Goal: Navigation & Orientation: Find specific page/section

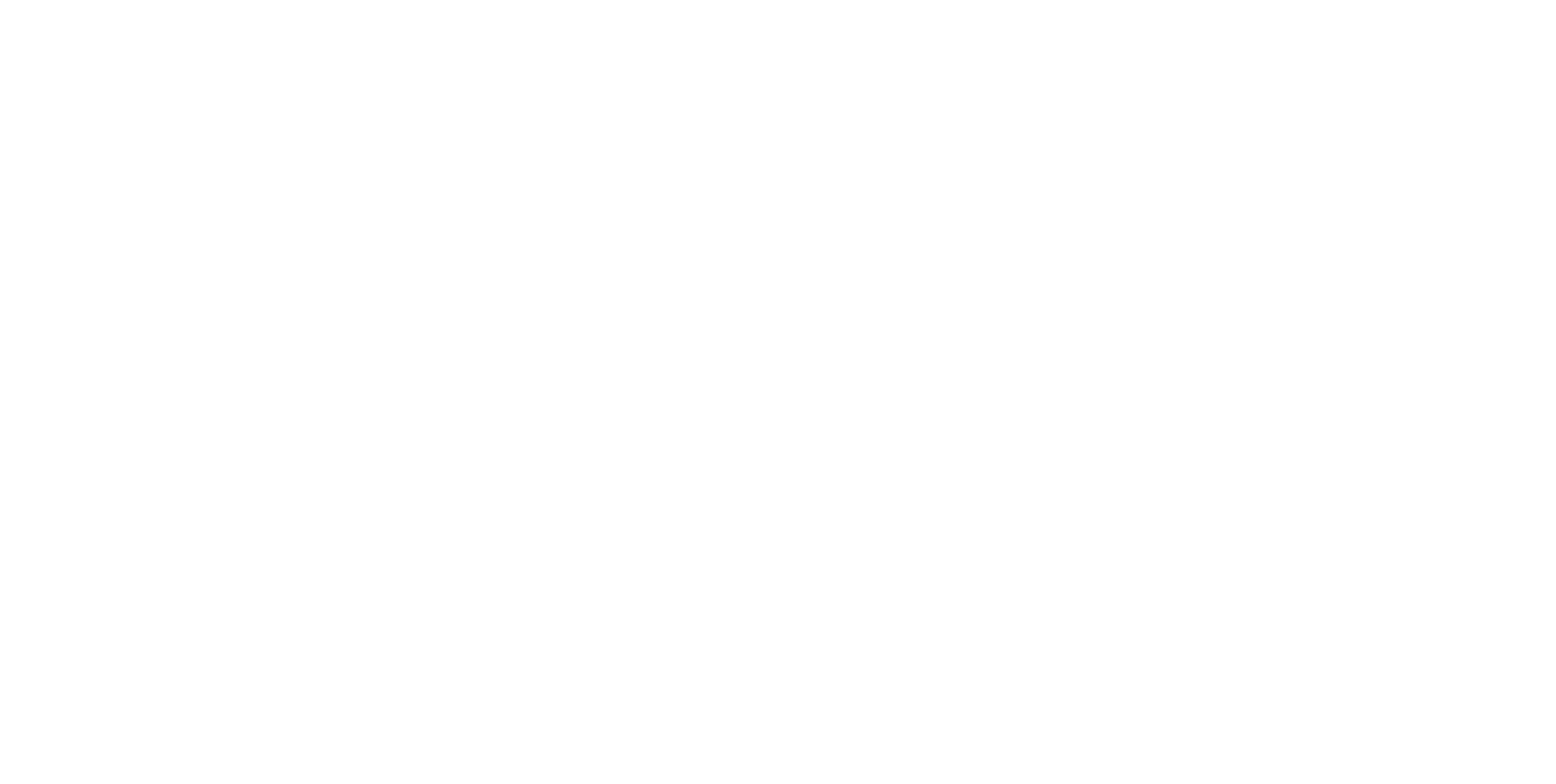
click at [884, 177] on body at bounding box center [778, 392] width 1556 height 784
click at [752, 283] on body at bounding box center [778, 392] width 1556 height 784
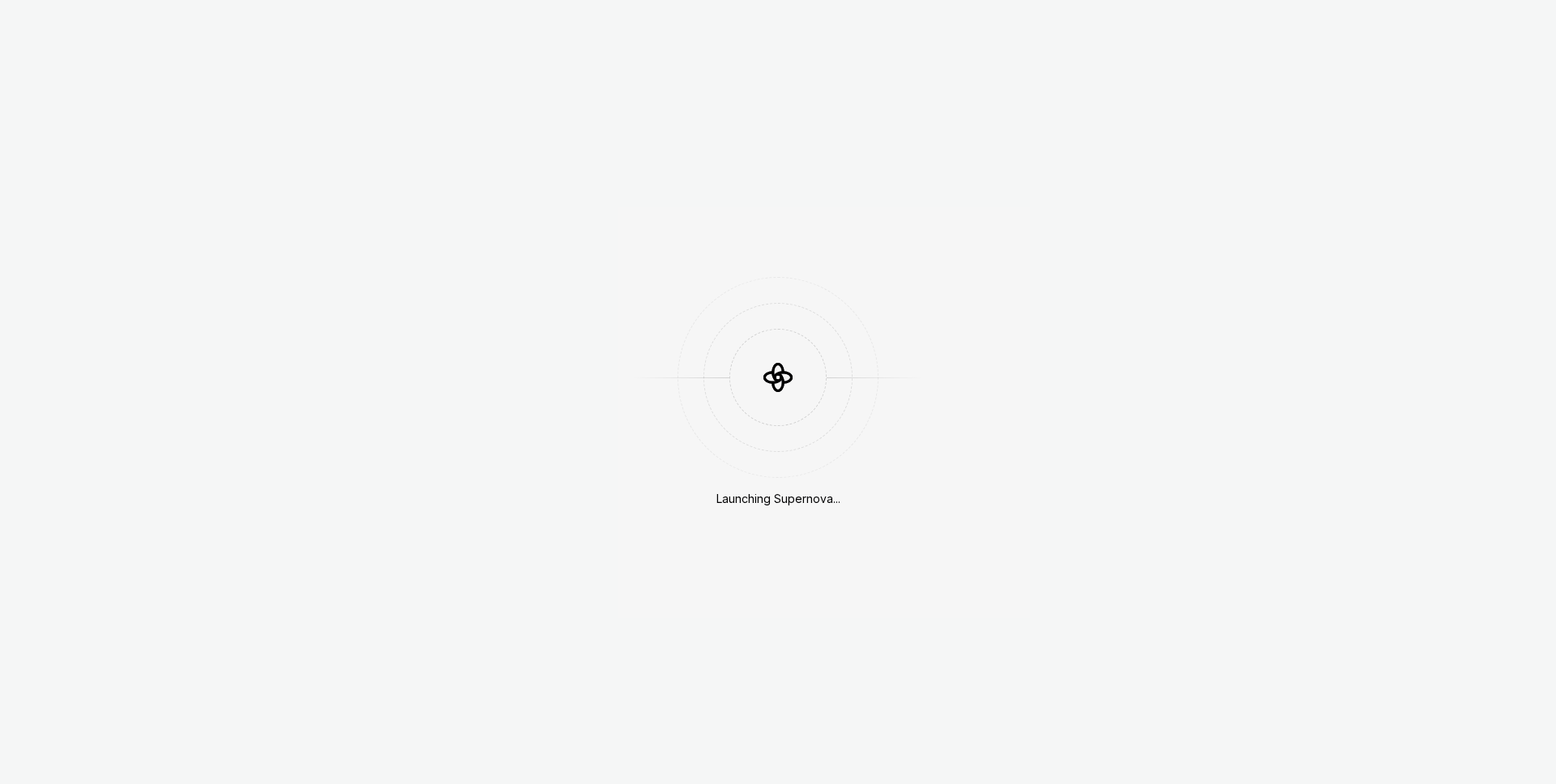
click at [541, 278] on div "Launching Supernova..." at bounding box center [778, 392] width 1556 height 784
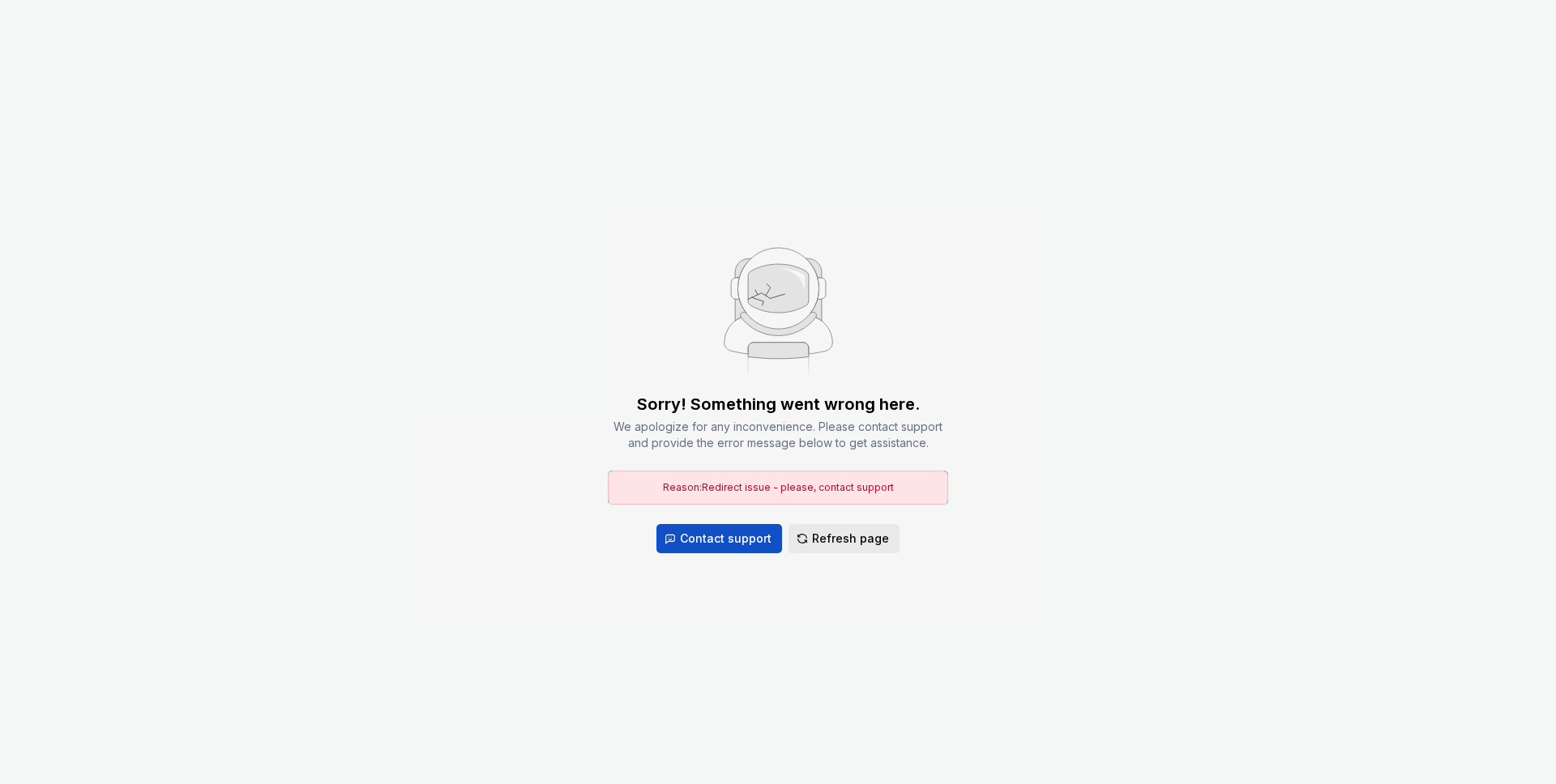
click at [853, 461] on div "Sorry! Something went wrong here. We apologize for any inconvenience. Please co…" at bounding box center [778, 472] width 340 height 160
click at [834, 538] on span "Refresh page" at bounding box center [850, 538] width 77 height 16
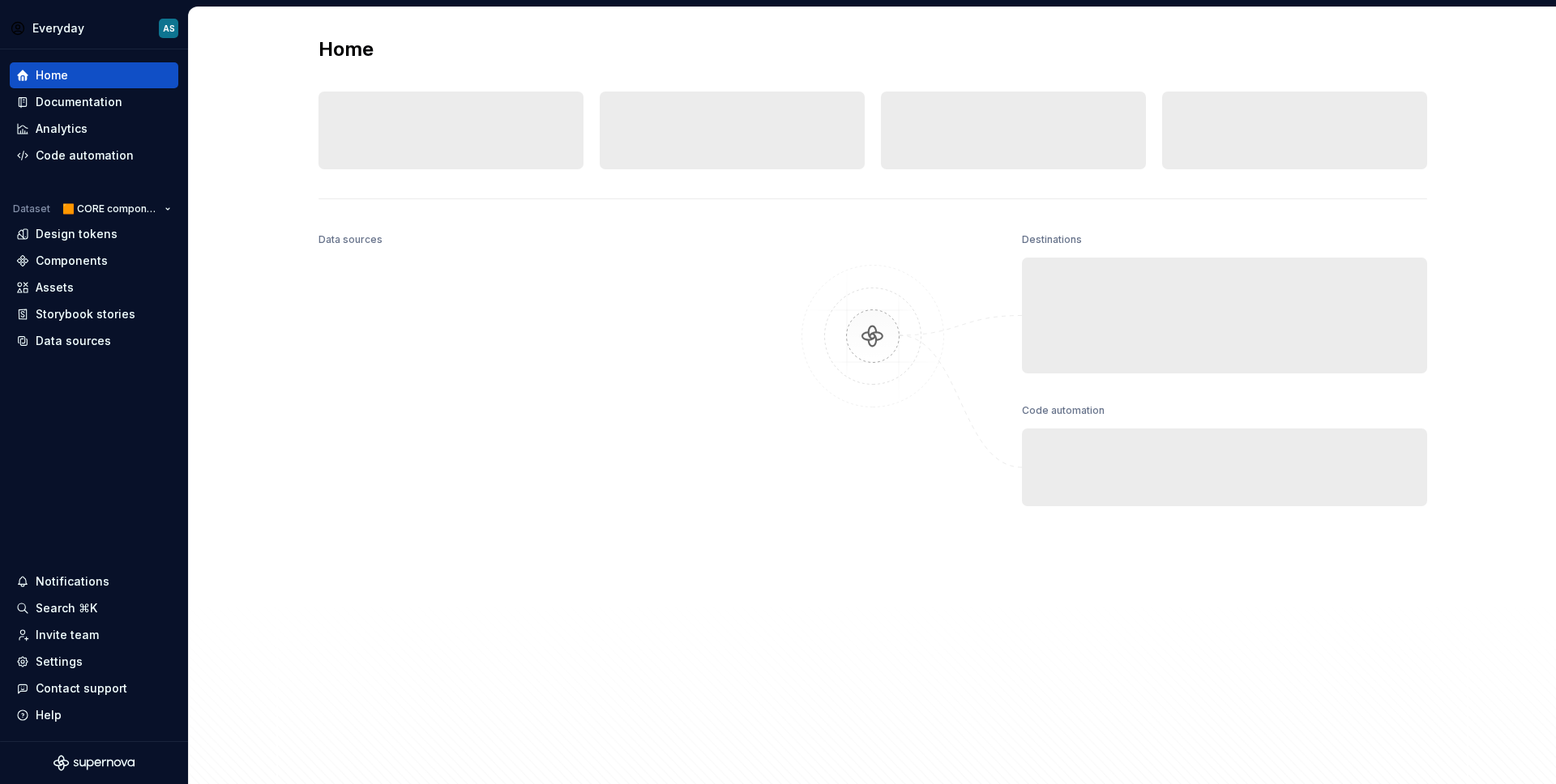
click at [378, 340] on div "Data sources" at bounding box center [521, 463] width 405 height 470
click at [124, 209] on html "Everyday AS Home Documentation Analytics Code automation Dataset 🟧 CORE compone…" at bounding box center [778, 392] width 1556 height 784
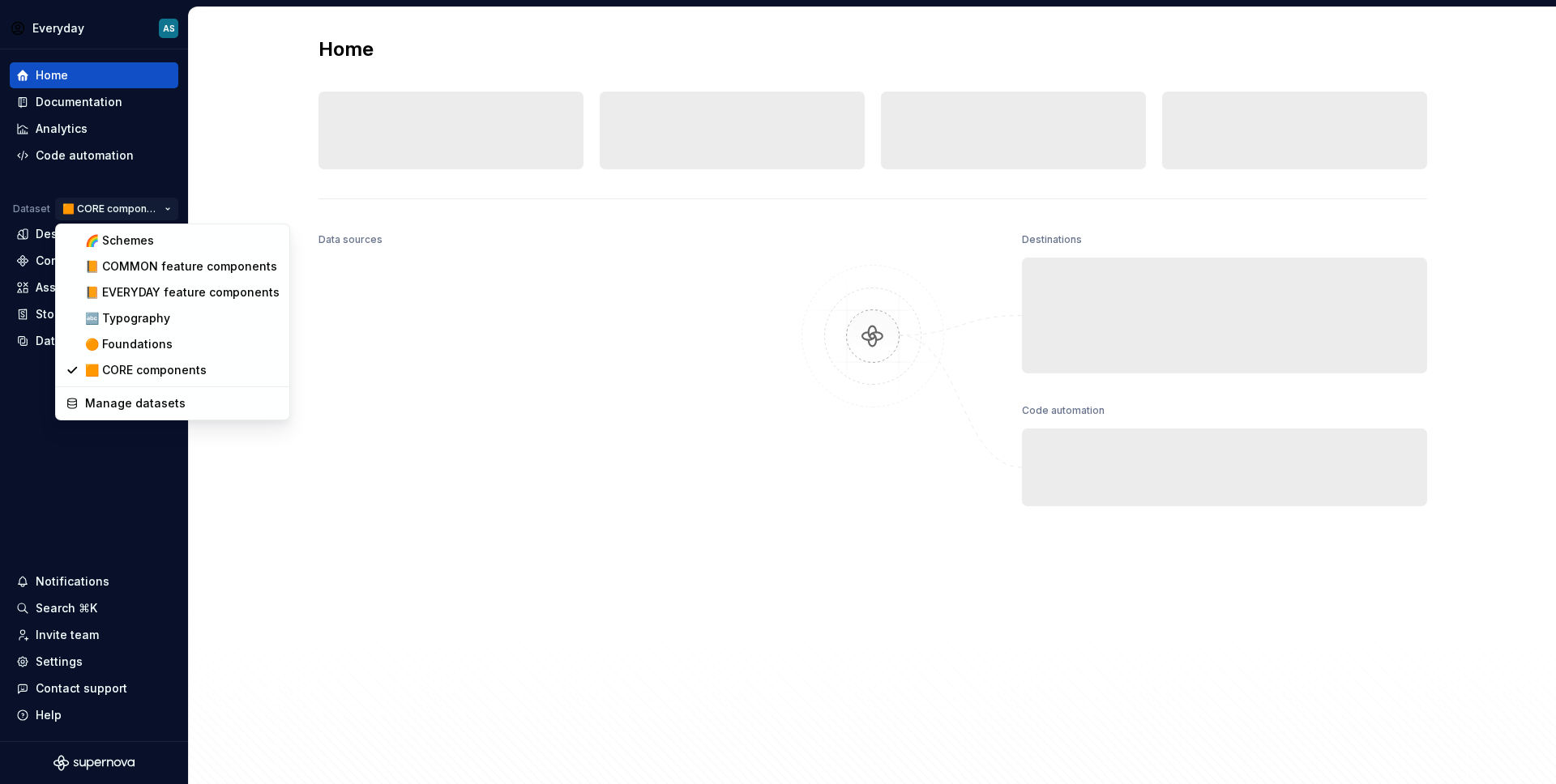
click at [81, 30] on html "Everyday AS Home Documentation Analytics Code automation Dataset 🟧 CORE compone…" at bounding box center [778, 392] width 1556 height 784
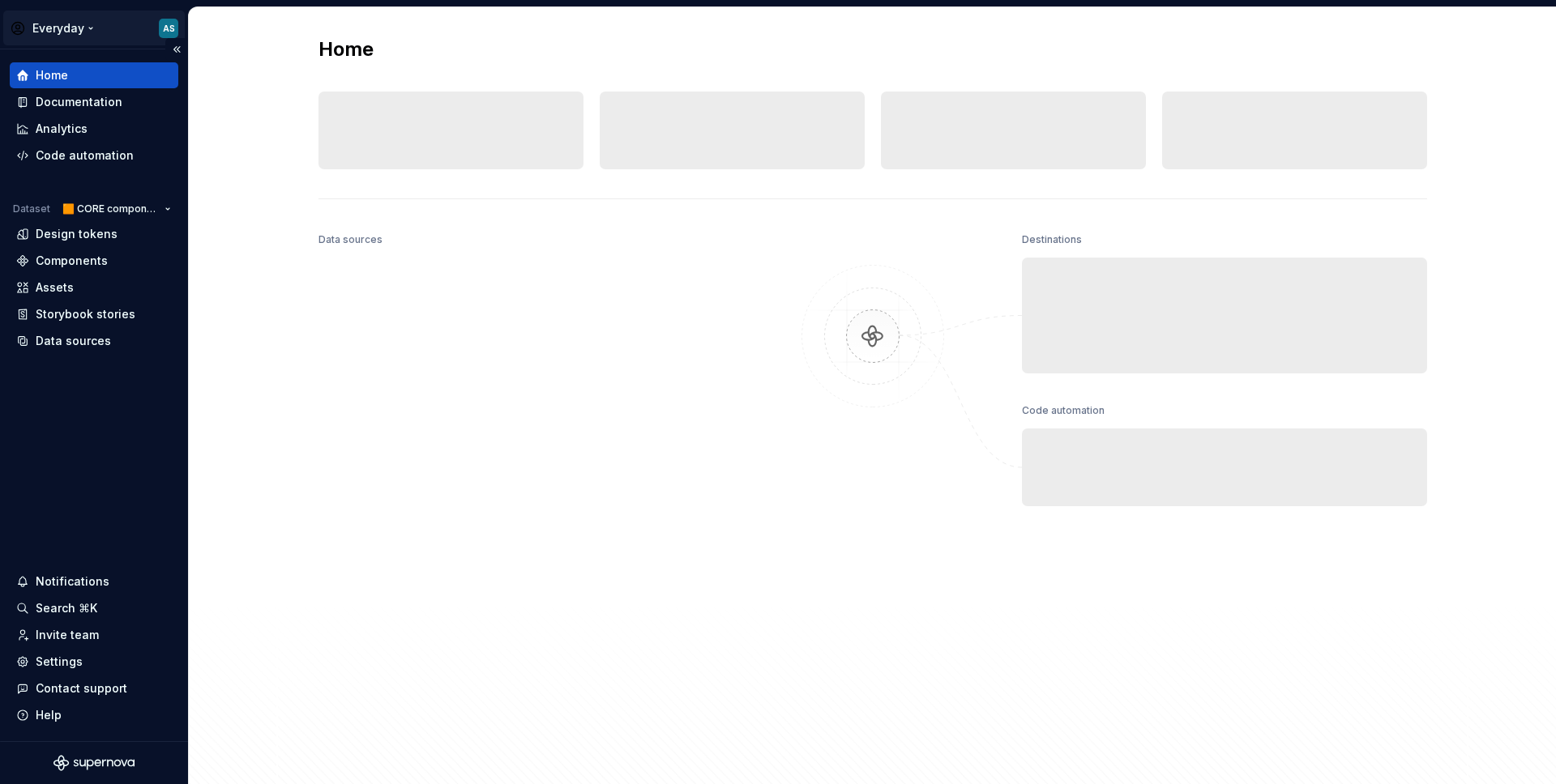
click at [71, 28] on html "Everyday AS Home Documentation Analytics Code automation Dataset 🟧 CORE compone…" at bounding box center [778, 392] width 1556 height 784
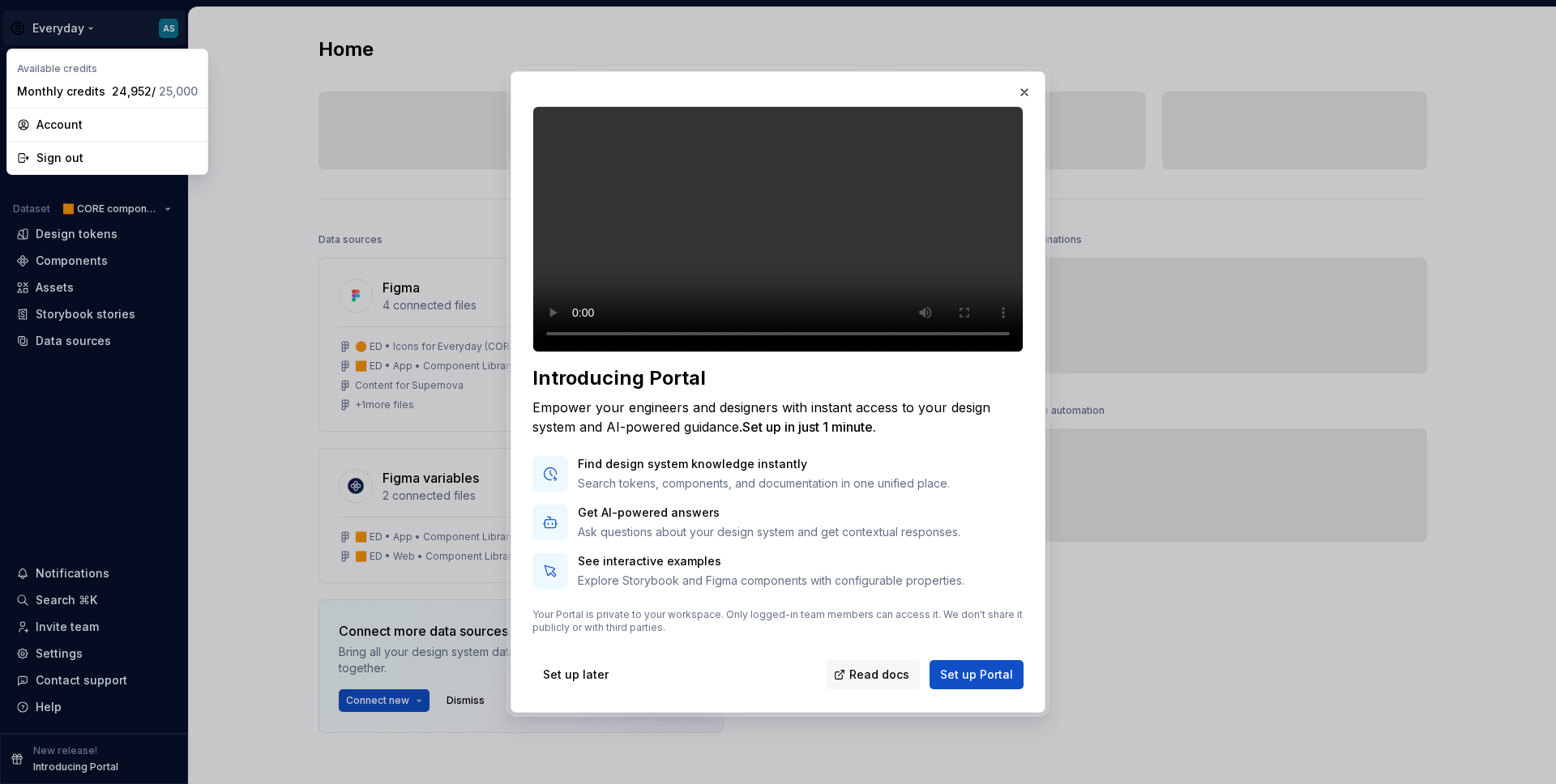
click at [102, 39] on div at bounding box center [778, 392] width 1556 height 784
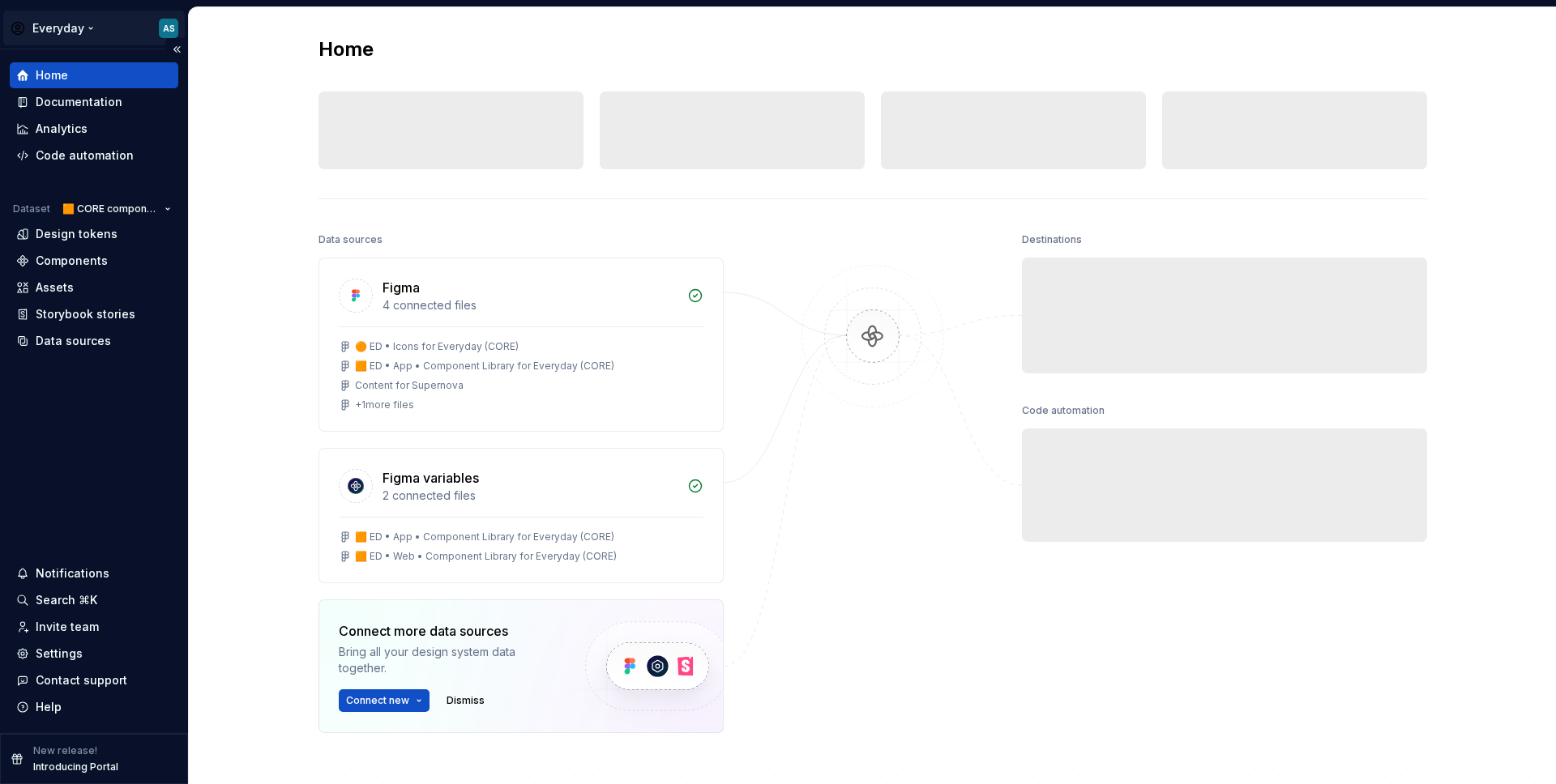
click at [83, 23] on html "Everyday AS Home Documentation Analytics Code automation Dataset 🟧 CORE compone…" at bounding box center [778, 392] width 1556 height 784
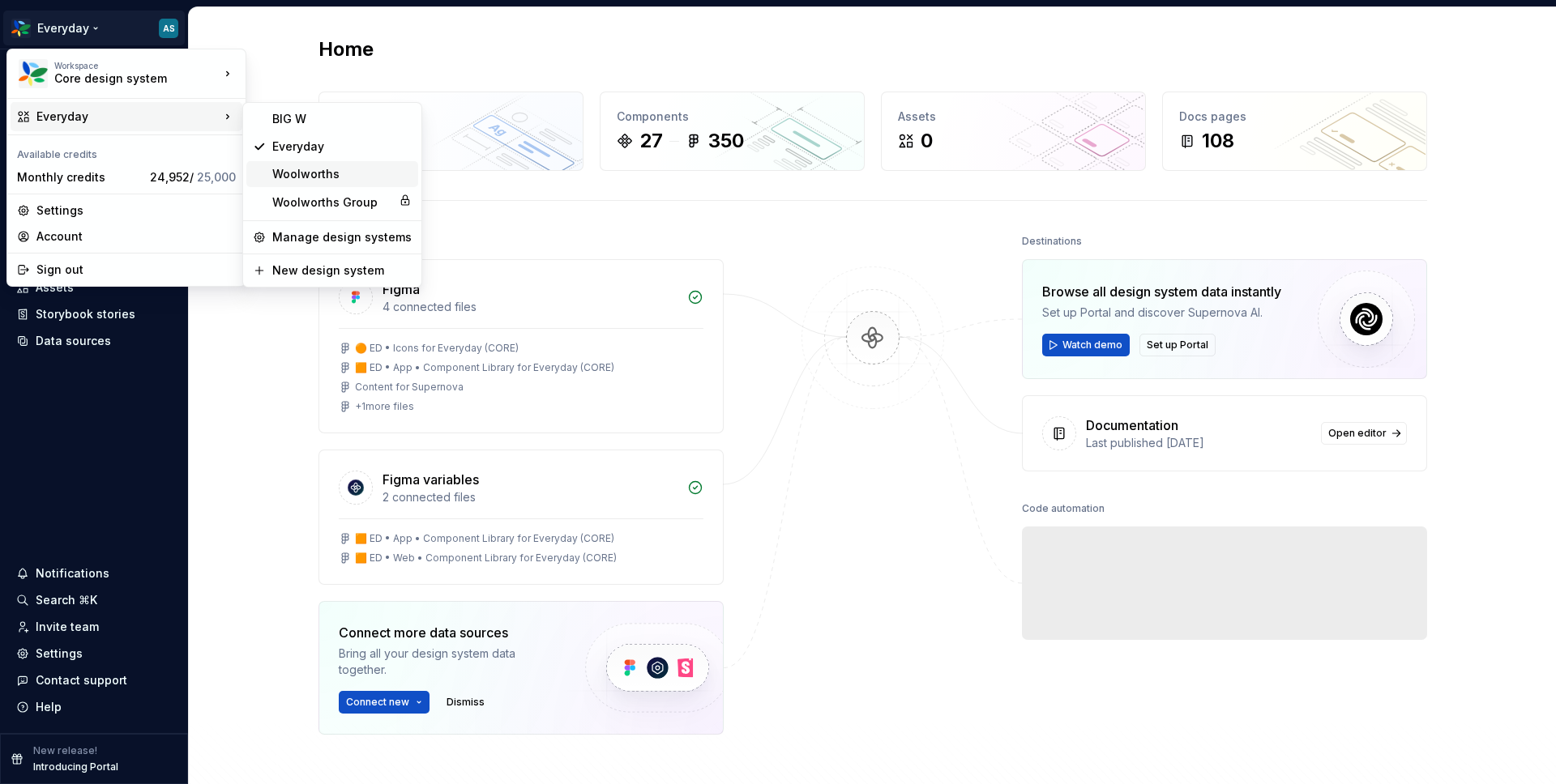
click at [337, 170] on div "Woolworths" at bounding box center [342, 174] width 139 height 16
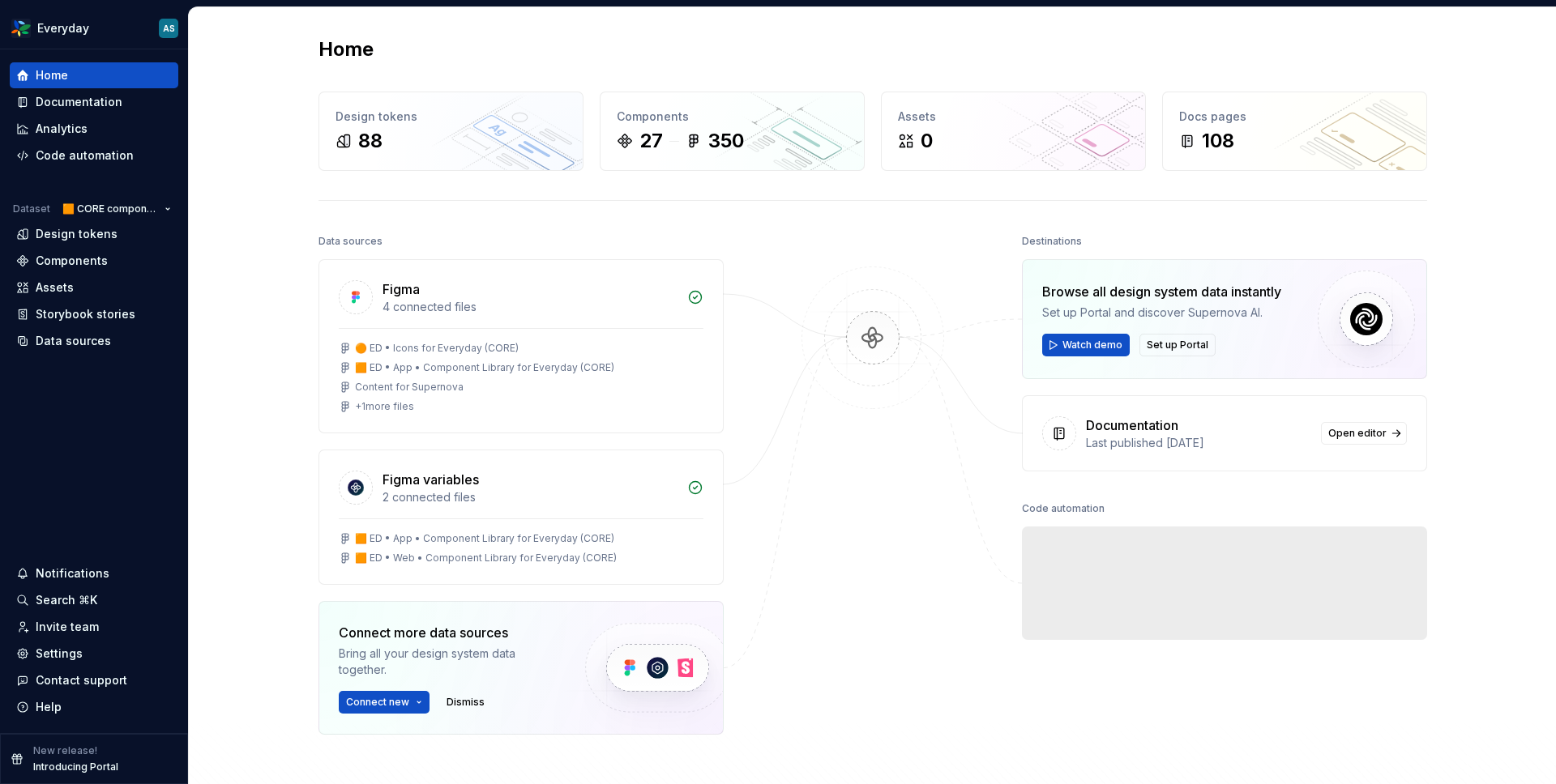
click at [266, 329] on div "Home Design tokens 88 Components 27 350 Assets 0 Docs pages 108 Data sources Fi…" at bounding box center [873, 459] width 1367 height 903
click at [91, 101] on div "Documentation" at bounding box center [79, 102] width 86 height 16
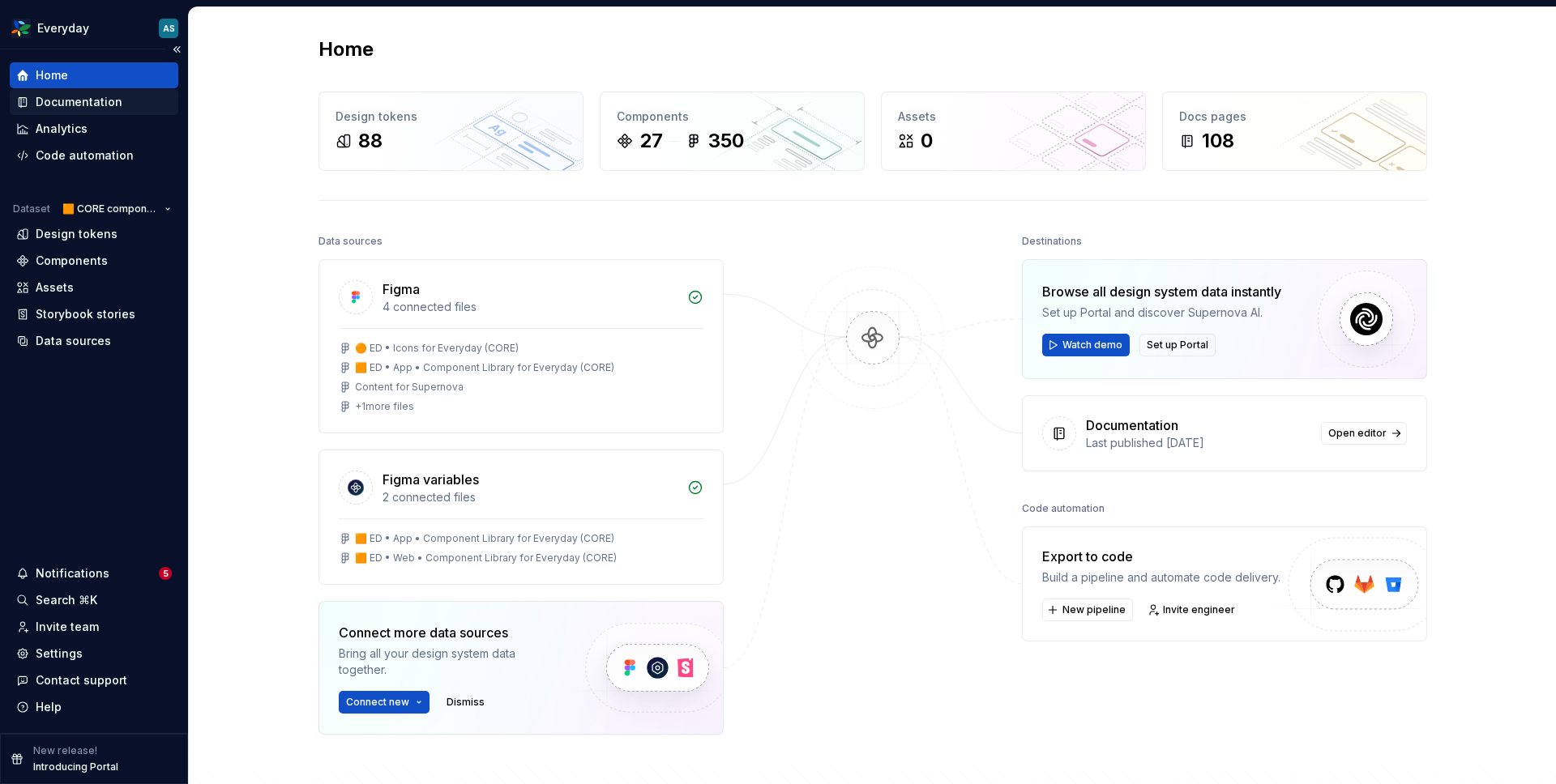
click at [110, 100] on div "Documentation" at bounding box center [79, 102] width 86 height 16
click at [85, 102] on div "Documentation" at bounding box center [79, 102] width 86 height 16
click at [91, 26] on html "Everyday AS Home Documentation Analytics Code automation Dataset 🟧 CORE compone…" at bounding box center [778, 392] width 1556 height 784
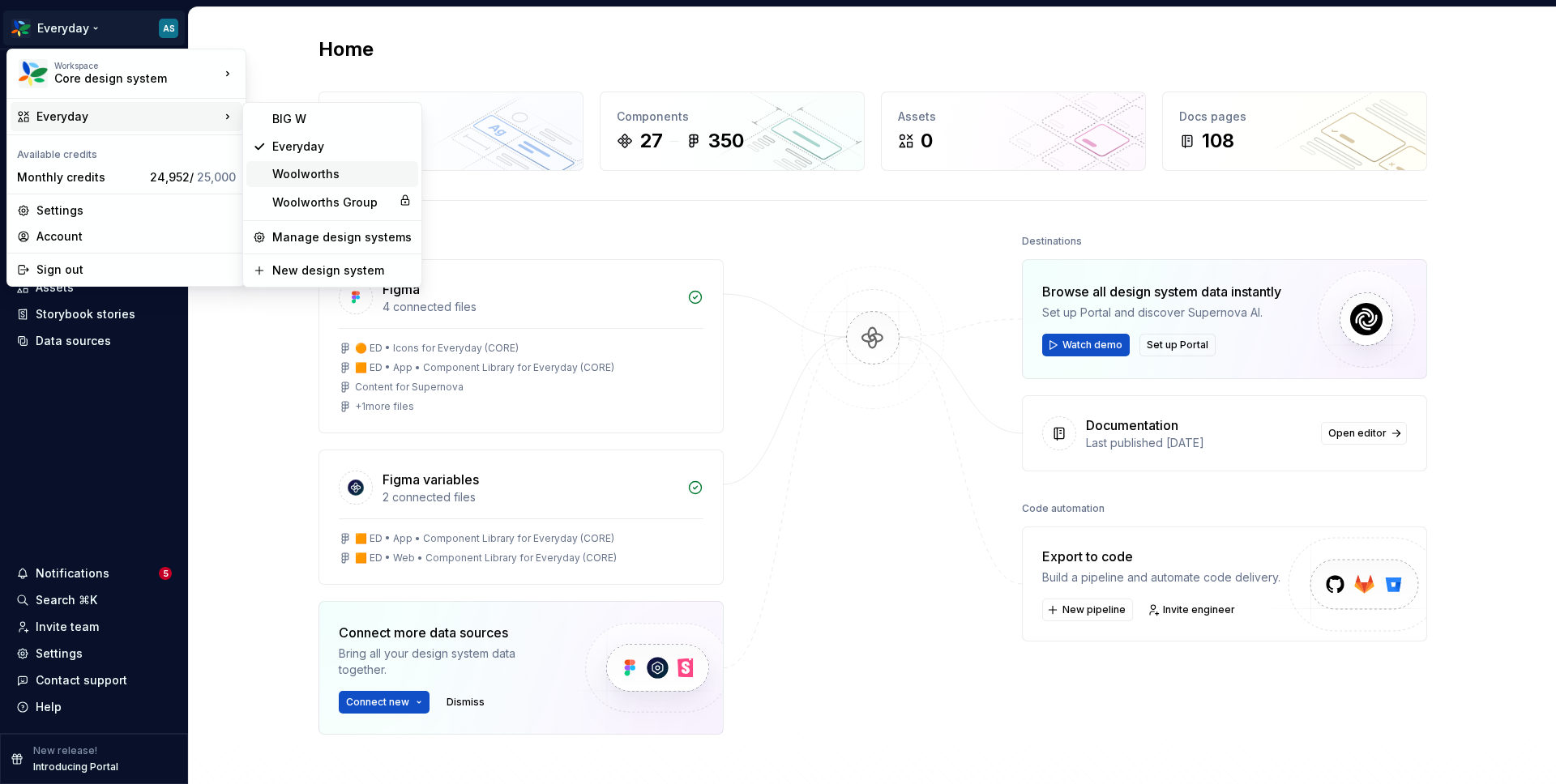
click at [330, 173] on div "Woolworths" at bounding box center [342, 174] width 139 height 16
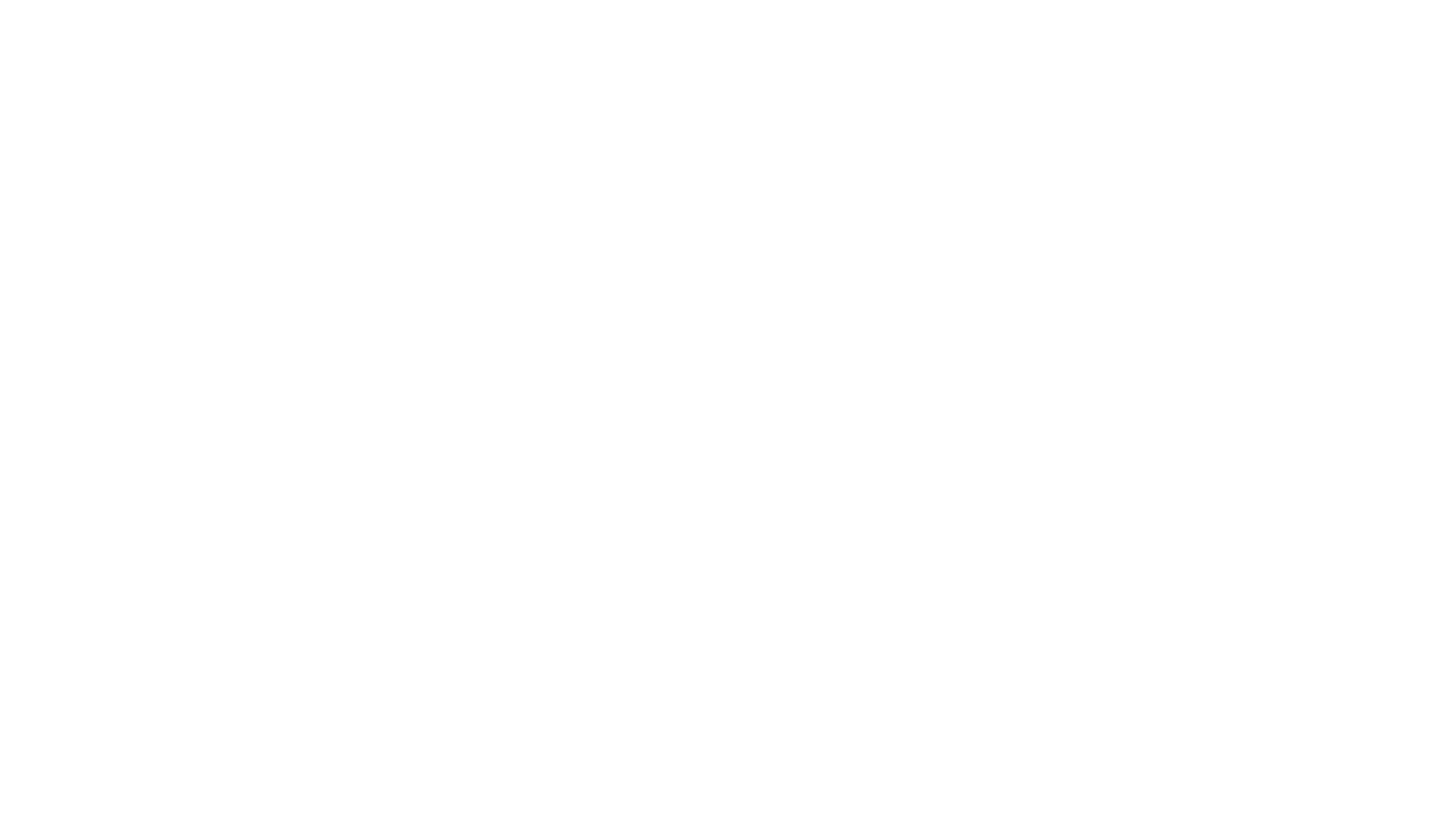
click at [1015, 336] on body at bounding box center [728, 418] width 1456 height 836
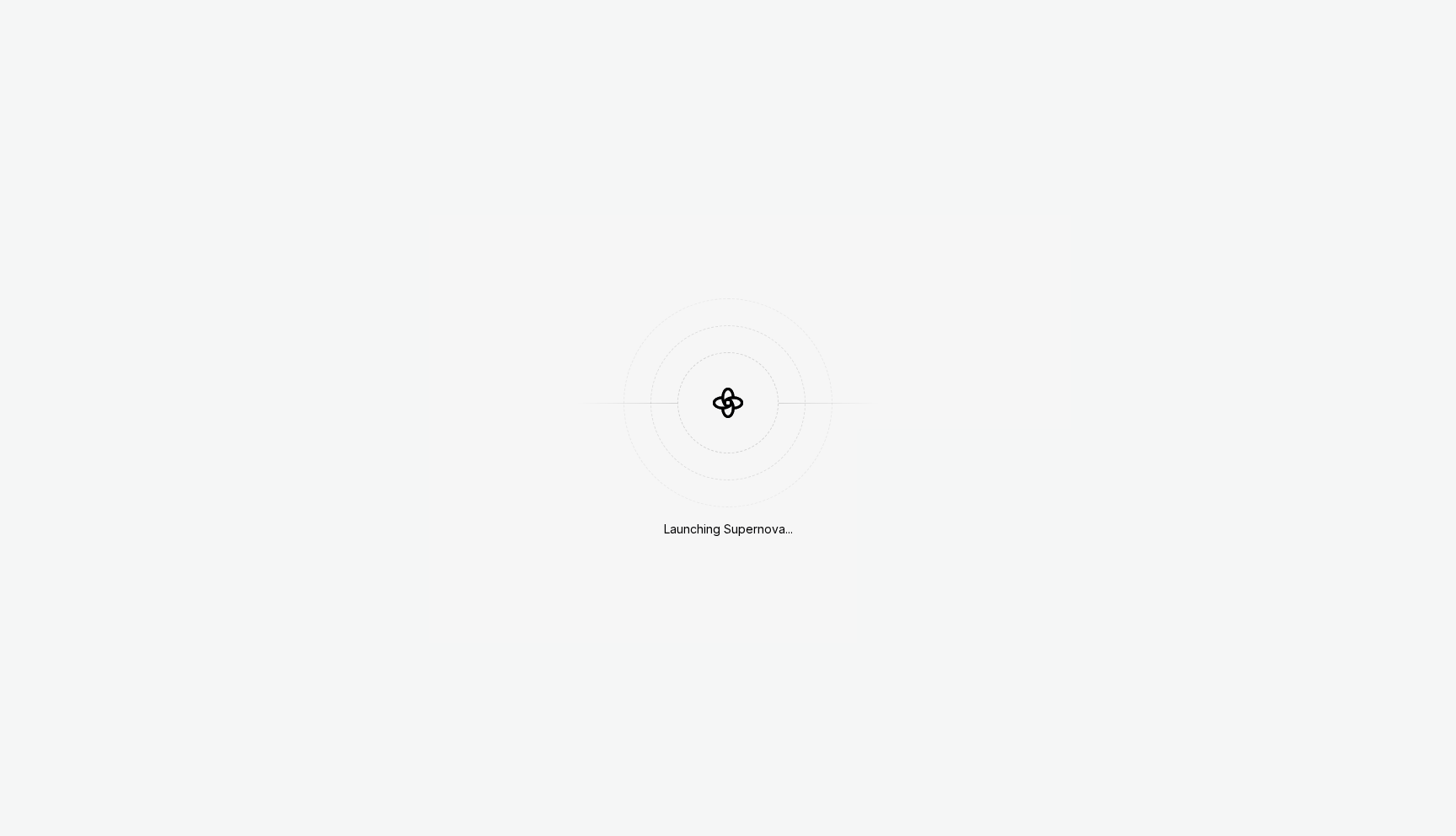
click at [1015, 336] on div "Launching Supernova..." at bounding box center [728, 418] width 1456 height 836
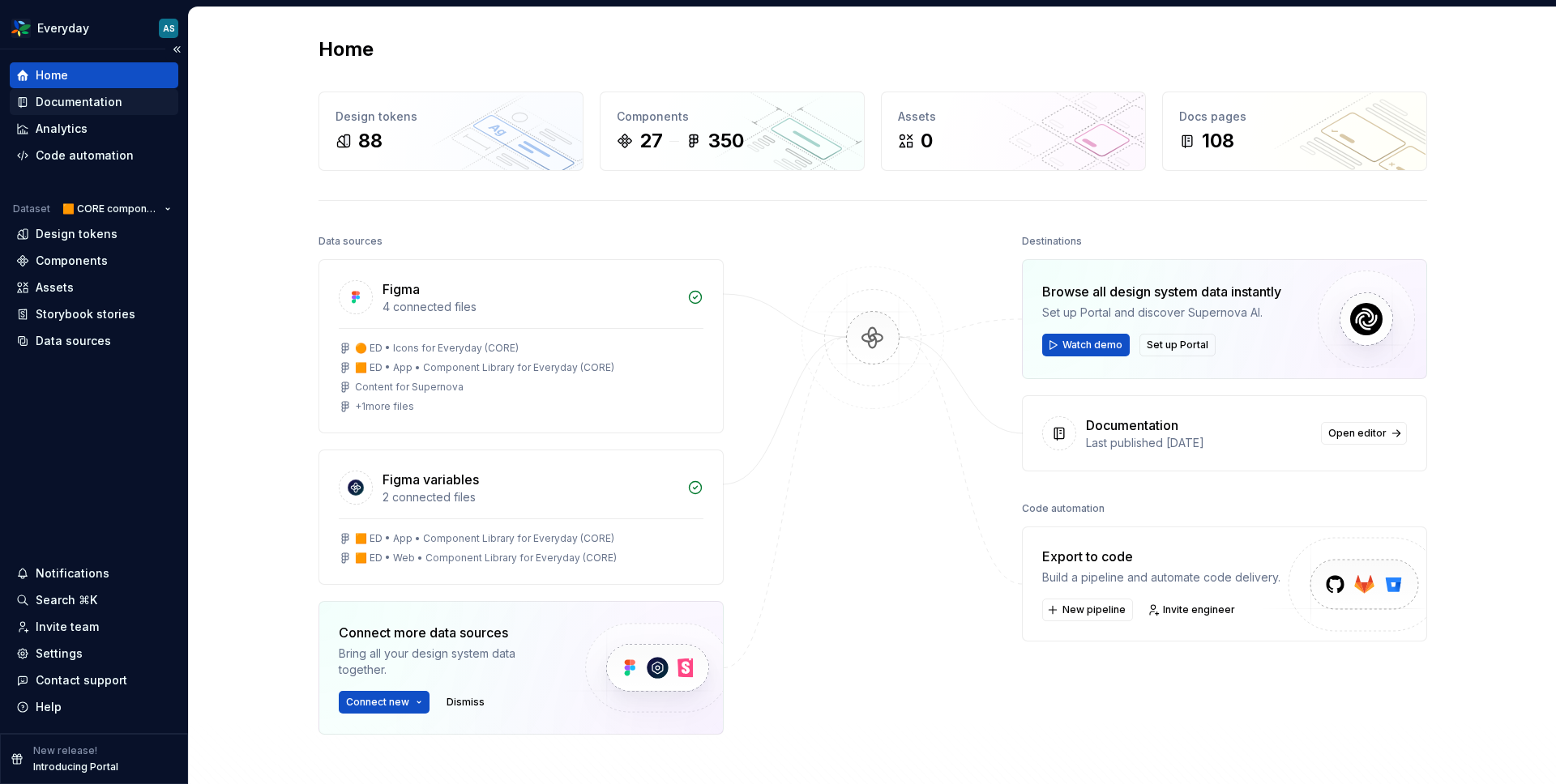
click at [101, 100] on div "Documentation" at bounding box center [79, 102] width 86 height 16
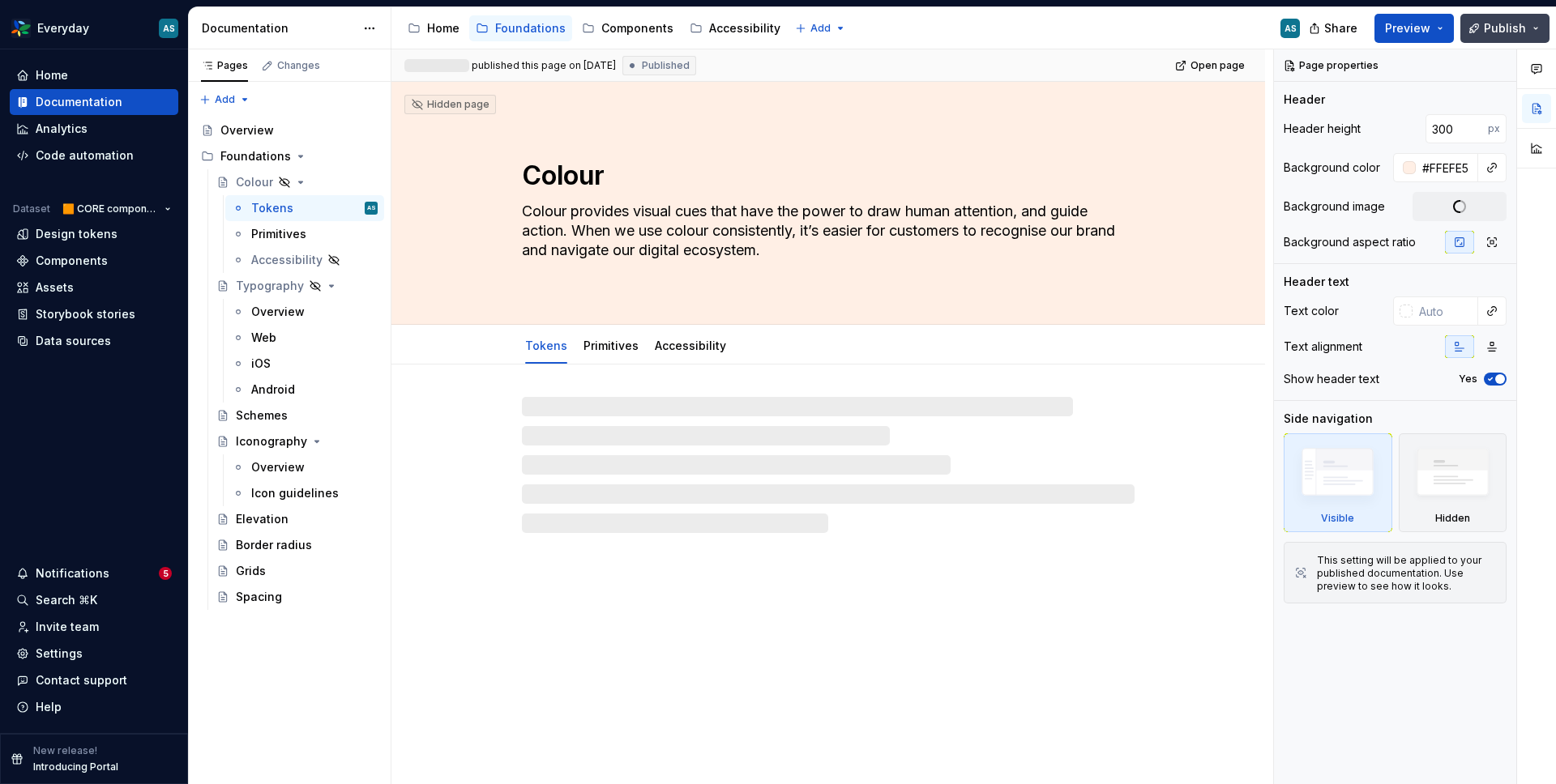
click at [1488, 28] on span "Publish" at bounding box center [1505, 28] width 42 height 16
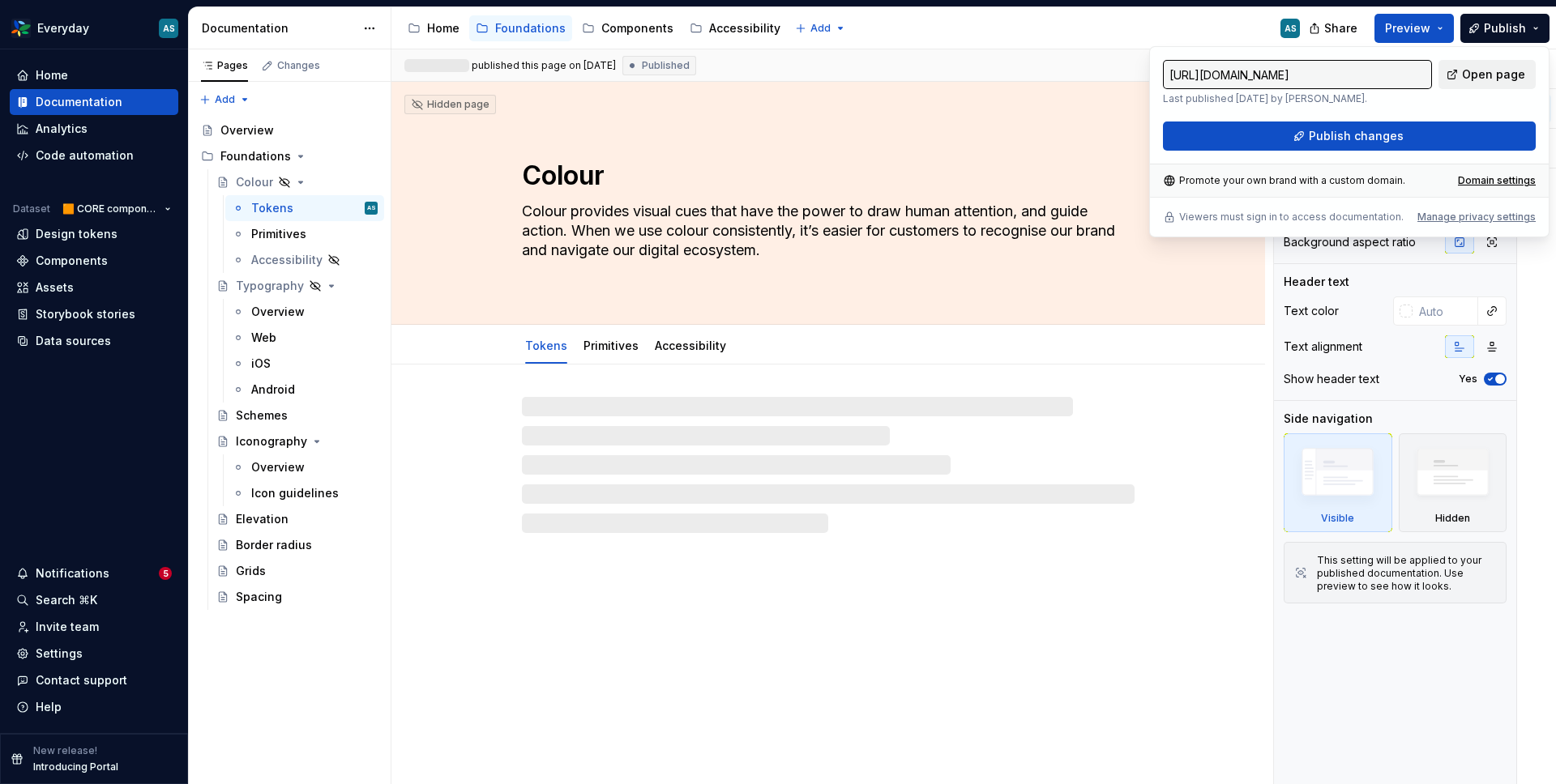
click at [1482, 75] on span "Open page" at bounding box center [1493, 74] width 64 height 16
click at [100, 27] on html "Everyday AS Home Documentation Analytics Code automation Dataset 🟧 CORE compone…" at bounding box center [778, 392] width 1556 height 784
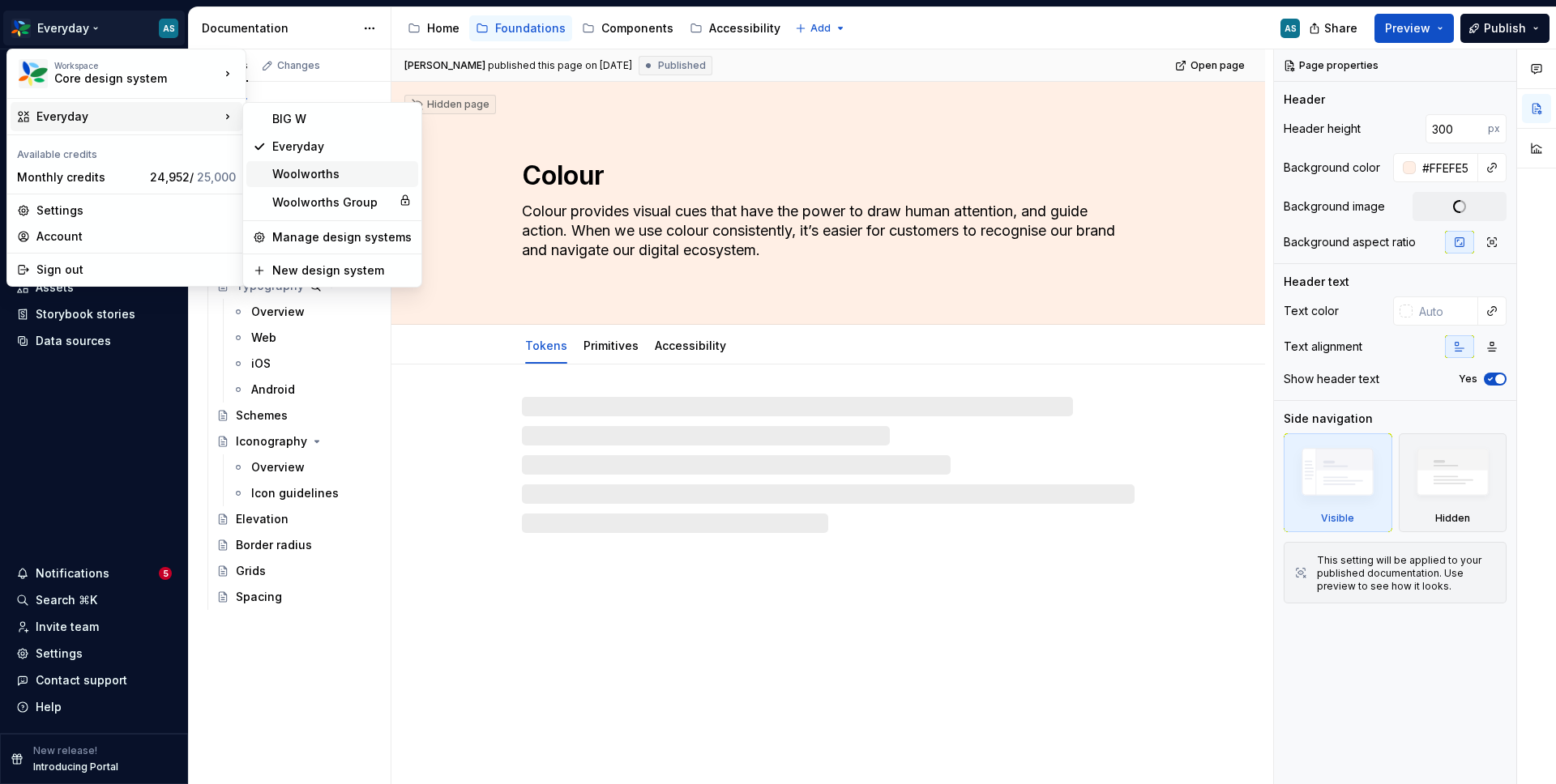
type textarea "*"
click at [303, 173] on div "Woolworths" at bounding box center [342, 174] width 139 height 16
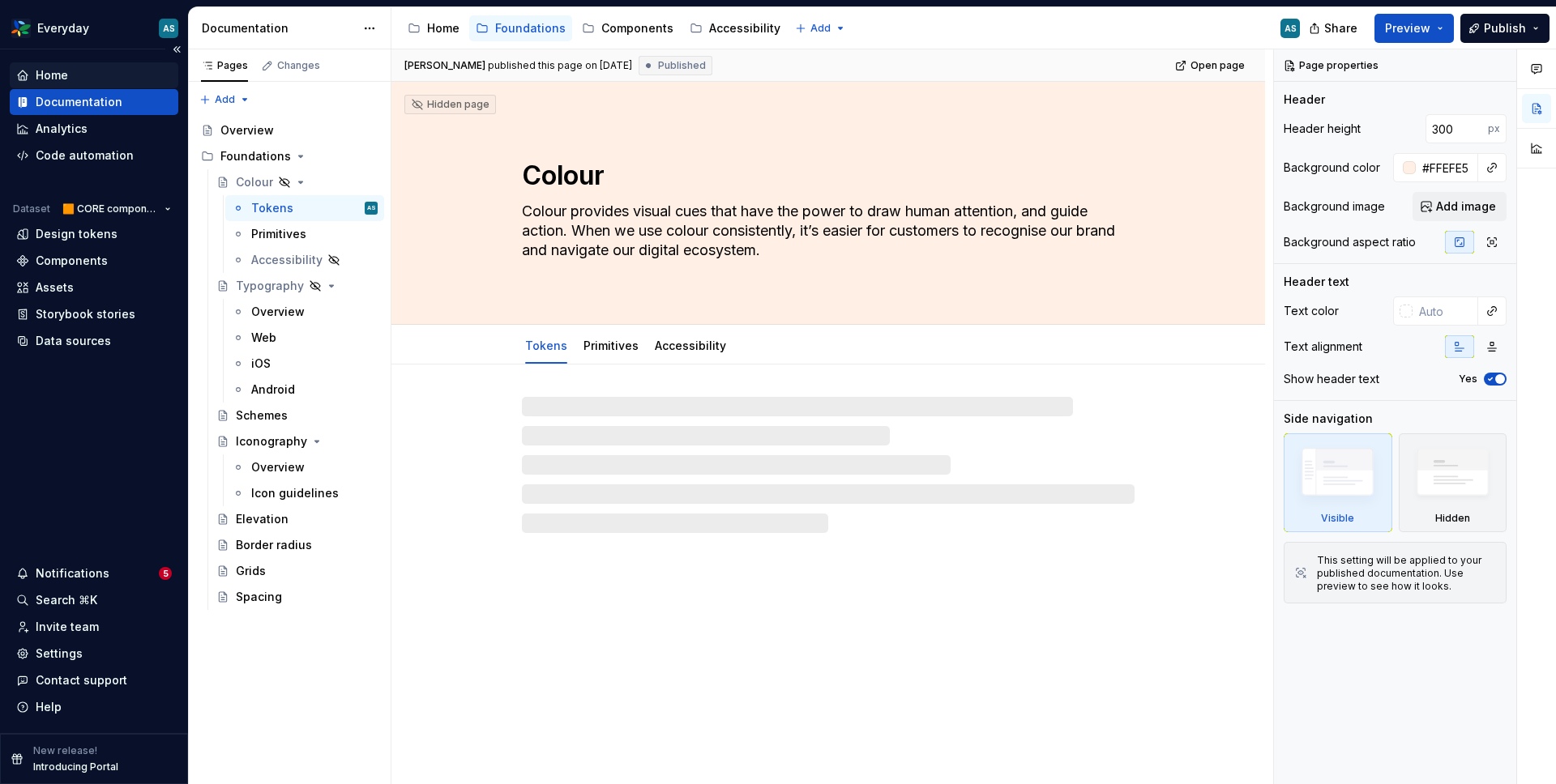
click at [55, 78] on div "Home" at bounding box center [52, 75] width 32 height 16
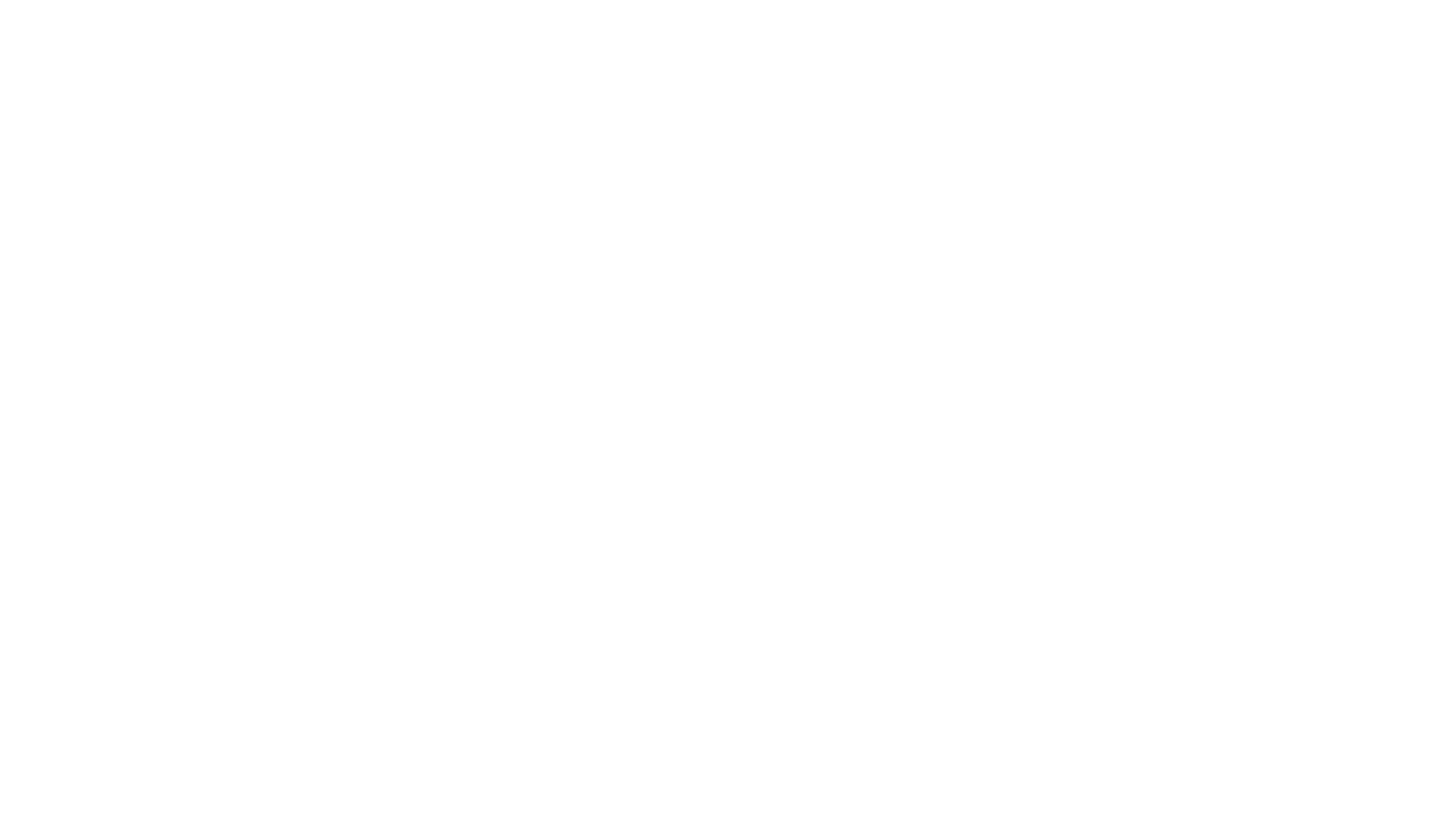
click at [1237, 290] on body at bounding box center [728, 418] width 1456 height 836
click at [1206, 226] on body at bounding box center [728, 418] width 1456 height 836
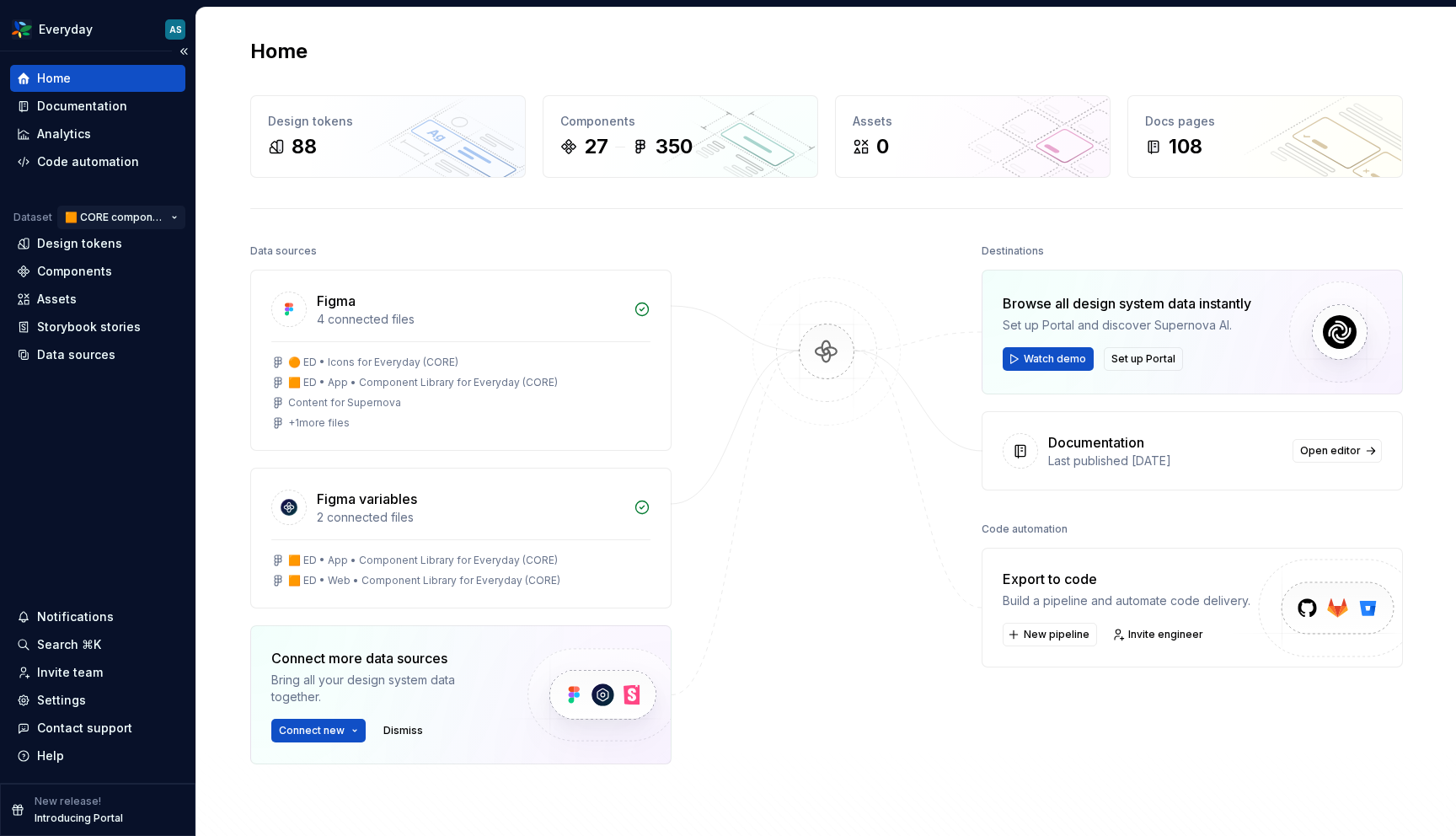
click at [117, 215] on html "Everyday AS Home Documentation Analytics Code automation Dataset 🟧 CORE compone…" at bounding box center [728, 418] width 1456 height 836
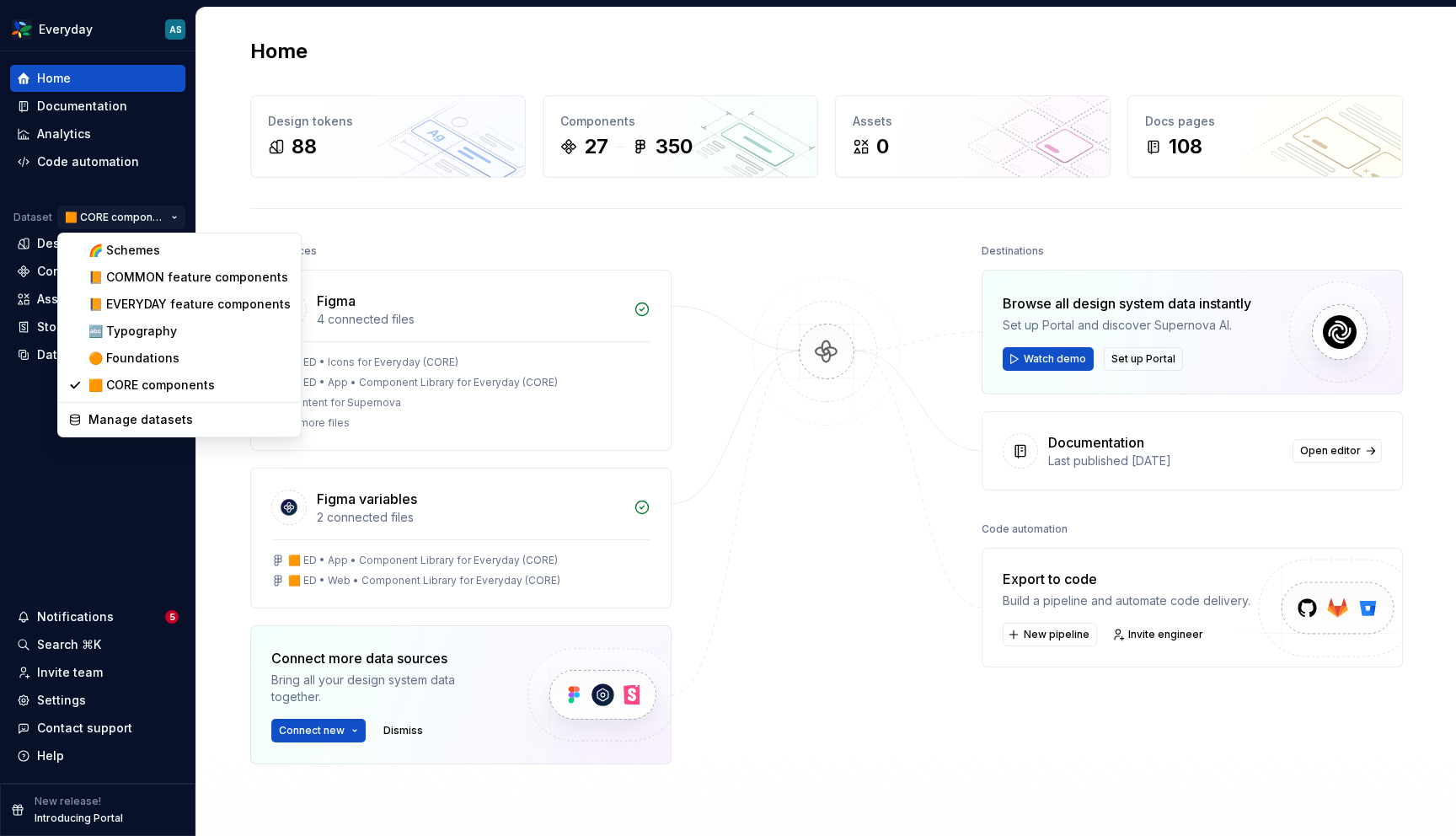
click at [80, 26] on html "Everyday AS Home Documentation Analytics Code automation Dataset 🟧 CORE compone…" at bounding box center [728, 418] width 1456 height 836
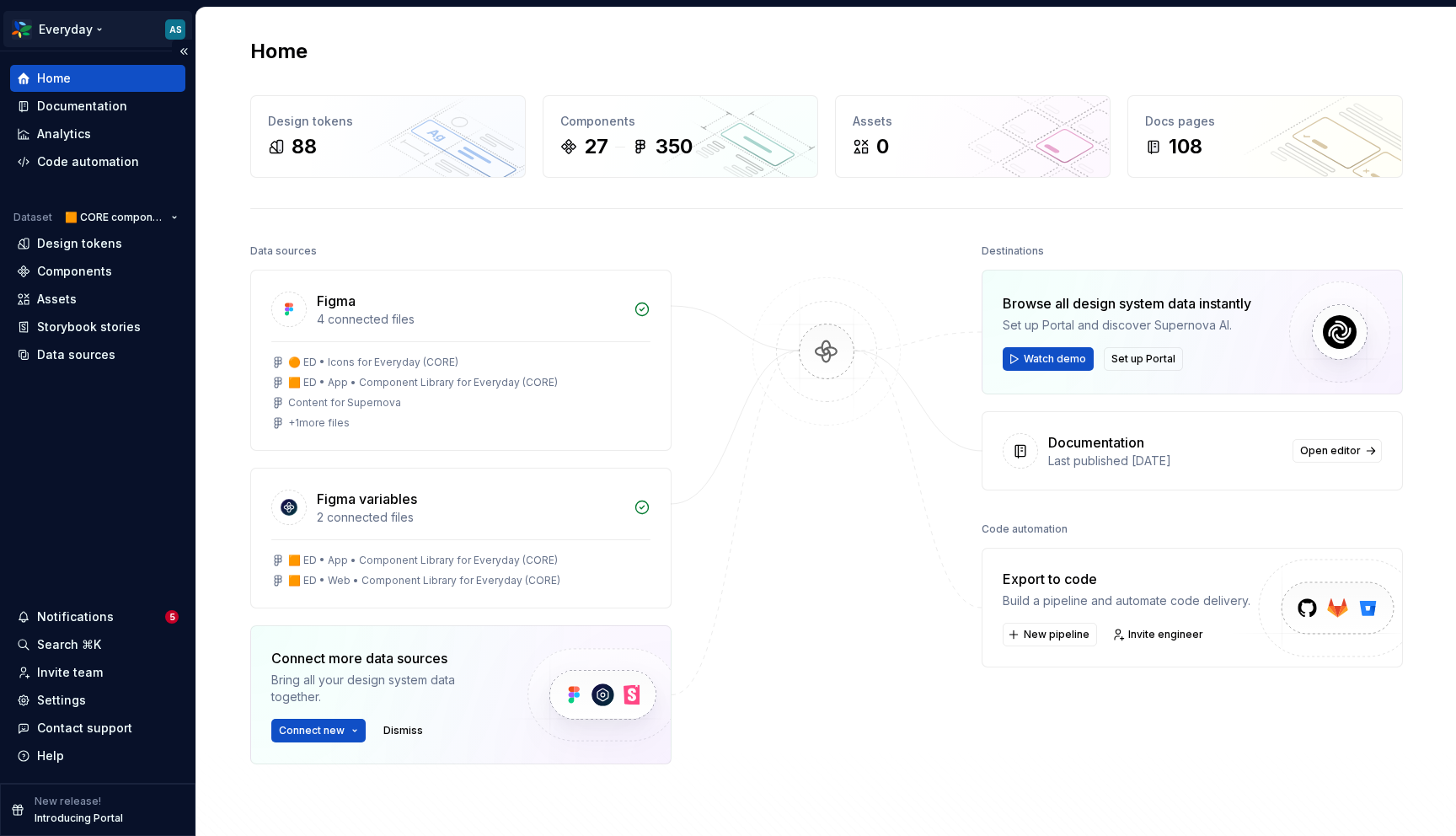
click at [75, 27] on html "Everyday AS Home Documentation Analytics Code automation Dataset 🟧 CORE compone…" at bounding box center [728, 418] width 1456 height 836
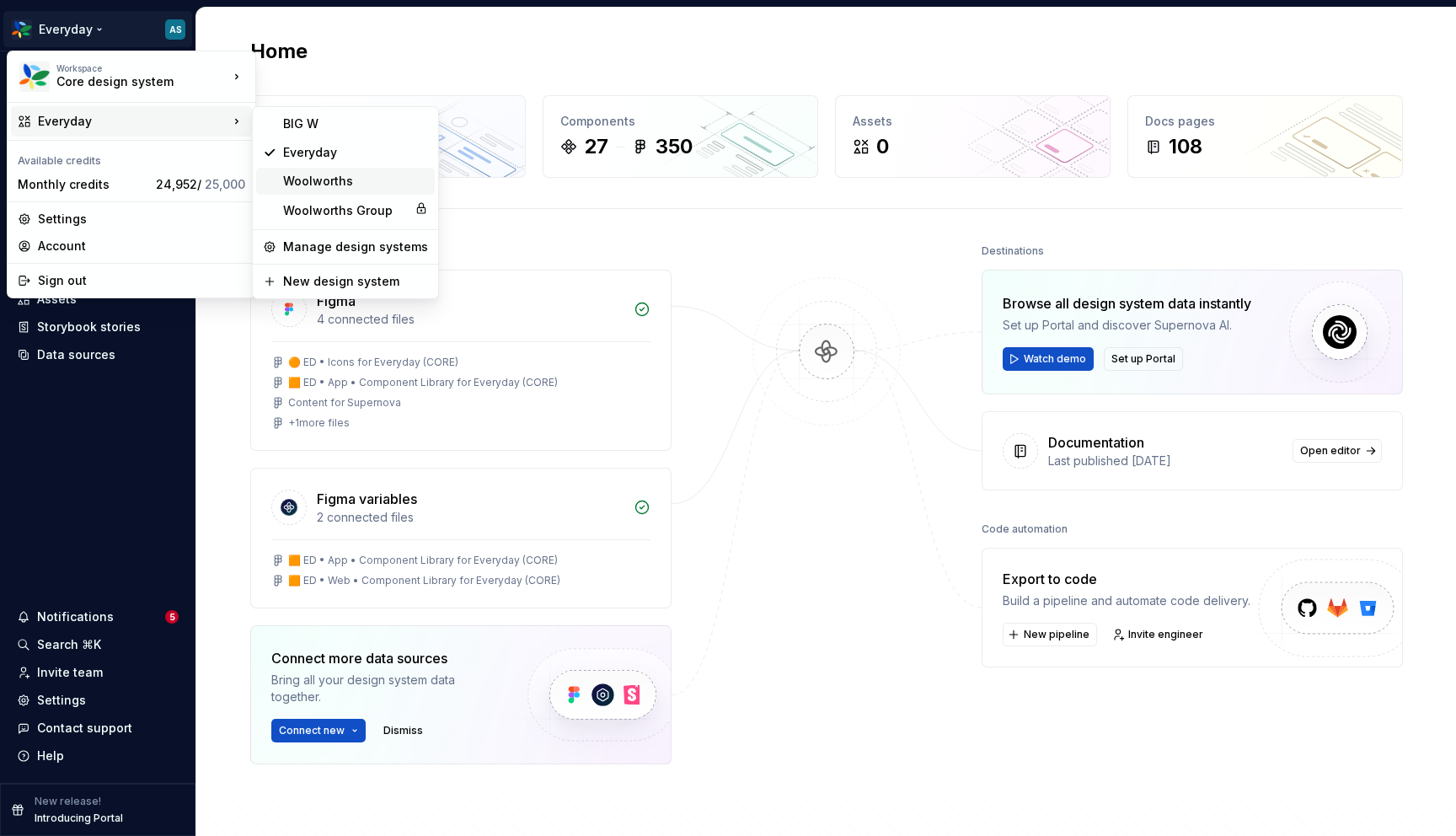
click at [326, 177] on div "Woolworths" at bounding box center [355, 181] width 145 height 17
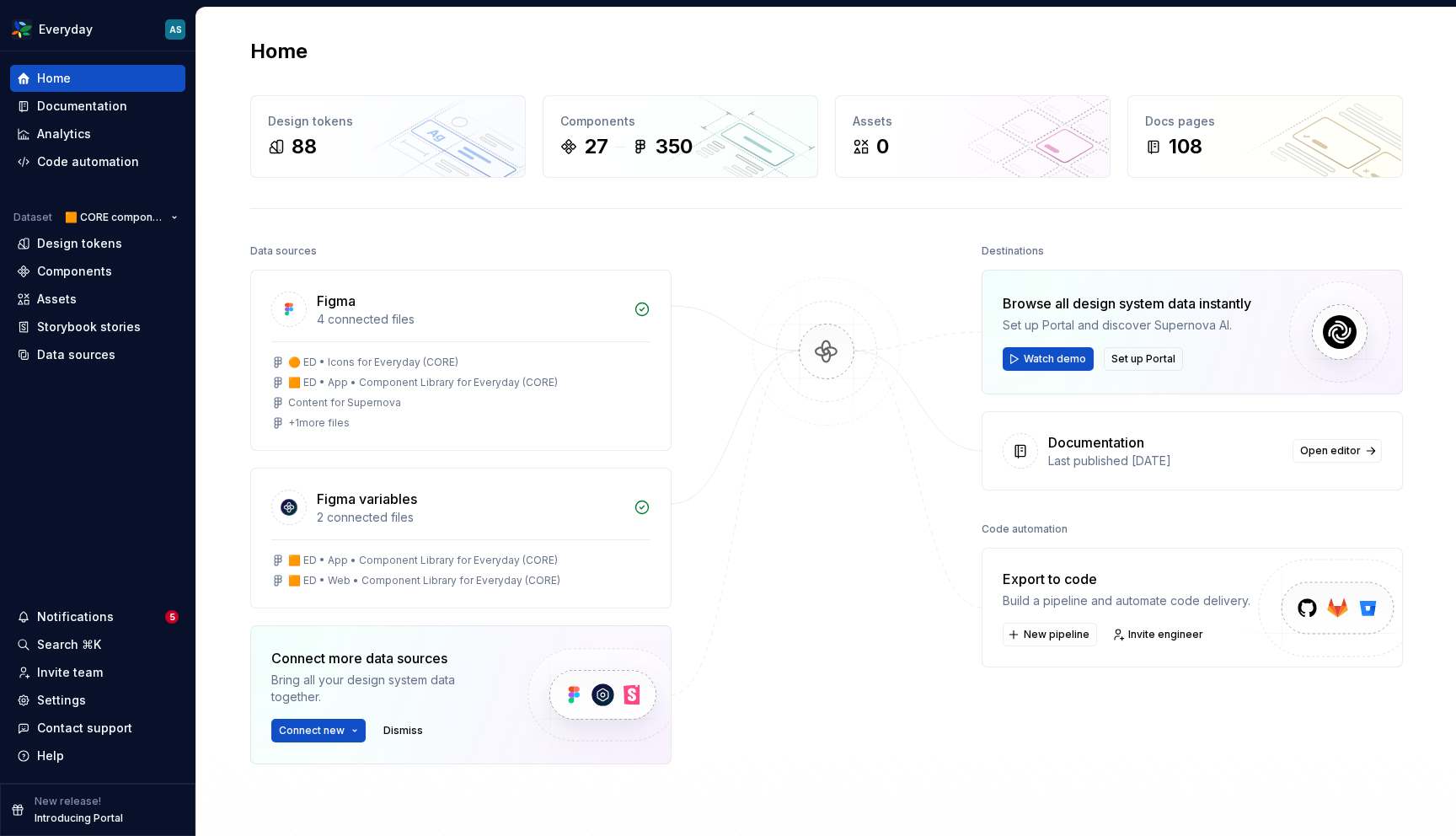
click at [789, 266] on div at bounding box center [826, 543] width 168 height 609
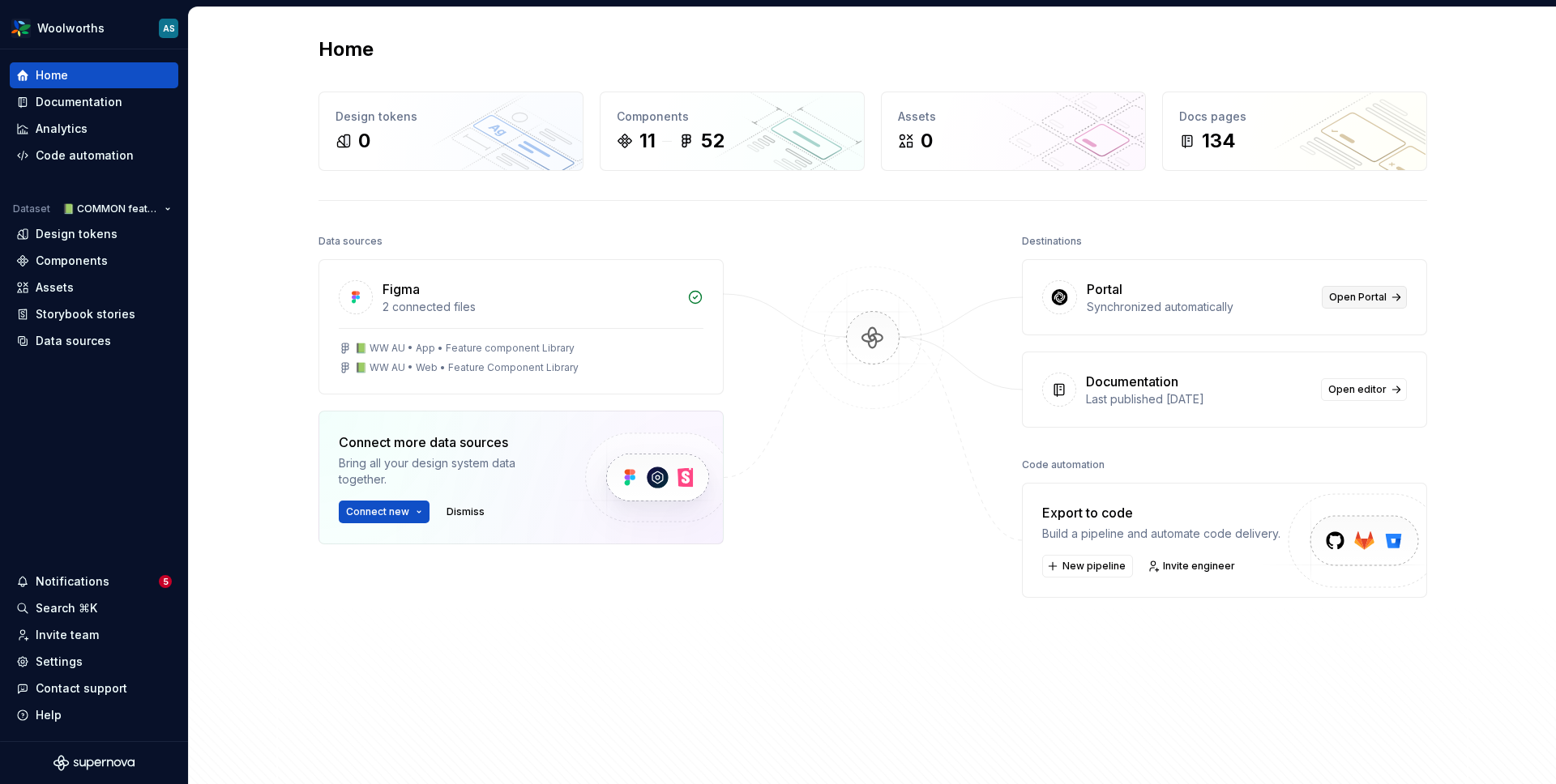
click at [1351, 298] on span "Open Portal" at bounding box center [1358, 297] width 58 height 13
